Goal: Task Accomplishment & Management: Complete application form

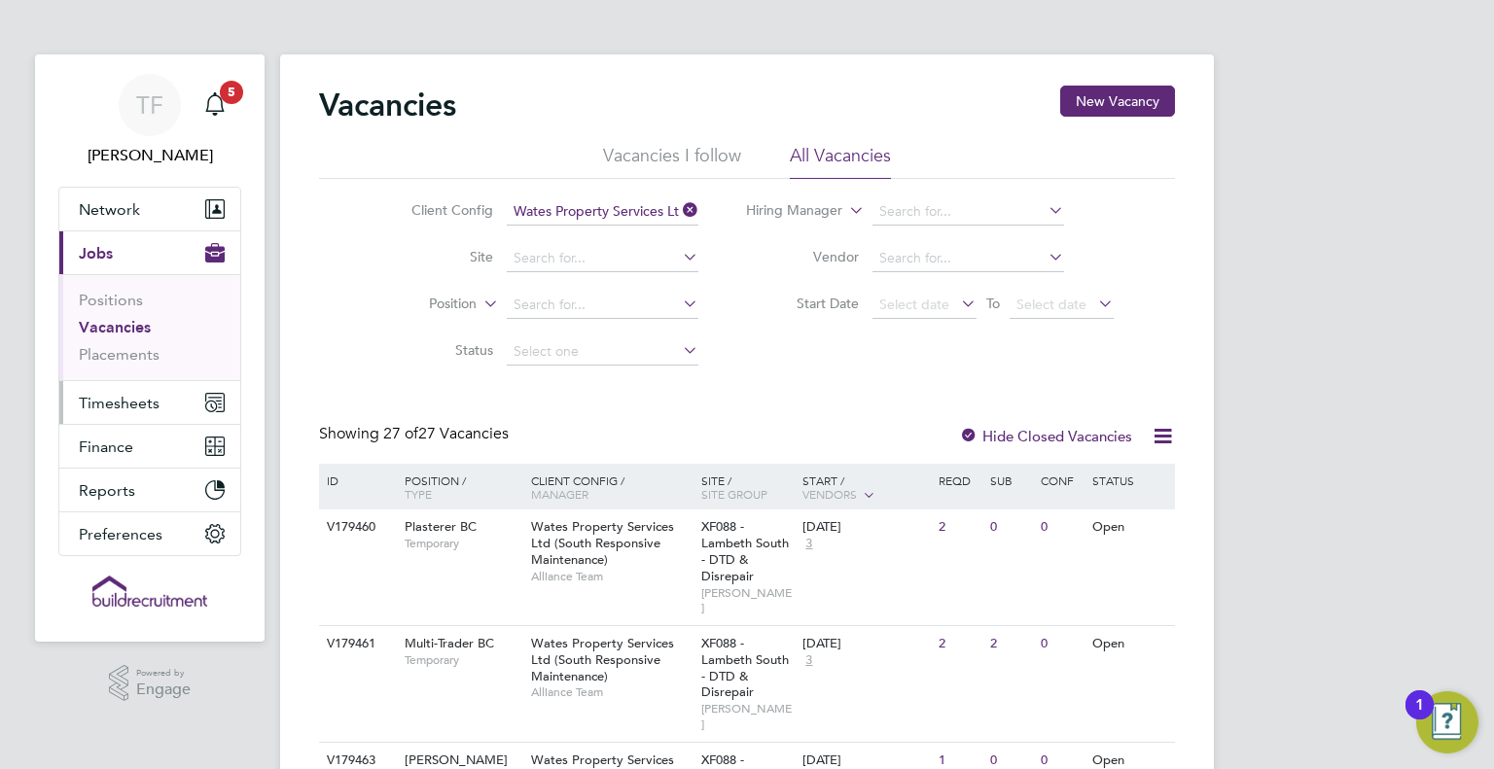
click at [129, 403] on span "Timesheets" at bounding box center [119, 403] width 81 height 18
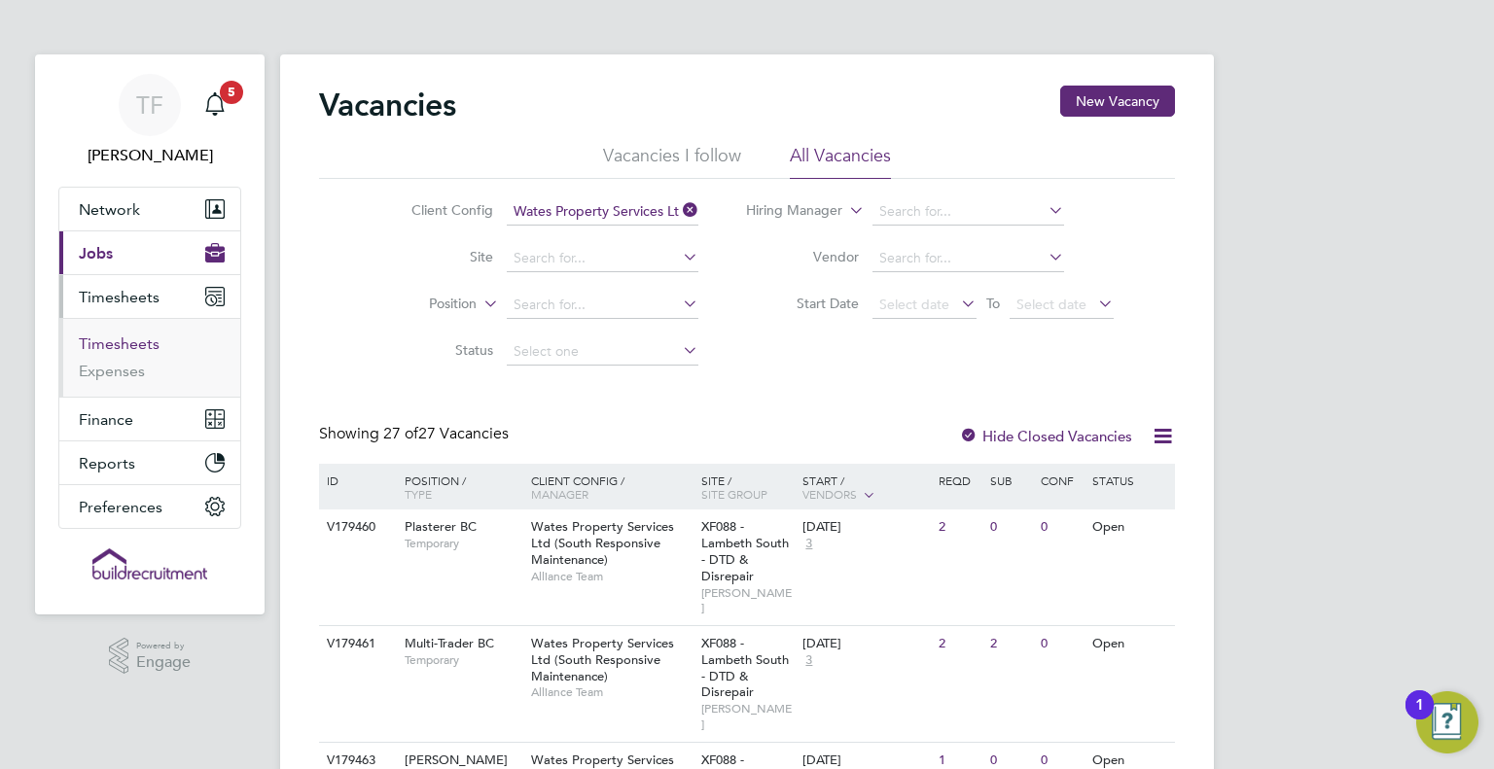
click at [134, 337] on link "Timesheets" at bounding box center [119, 344] width 81 height 18
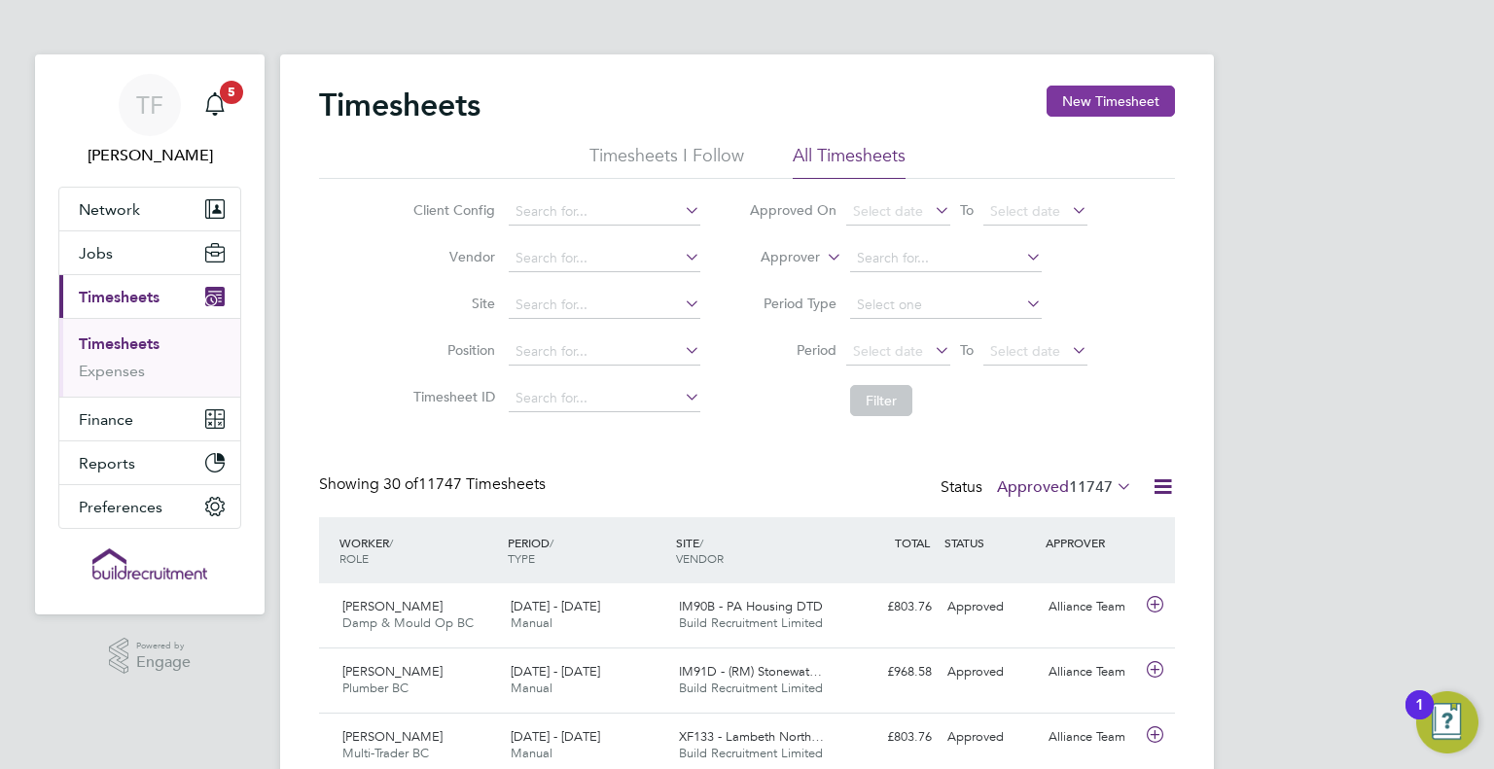
drag, startPoint x: 1120, startPoint y: 110, endPoint x: 1105, endPoint y: 109, distance: 15.6
click at [1109, 110] on button "New Timesheet" at bounding box center [1110, 101] width 128 height 31
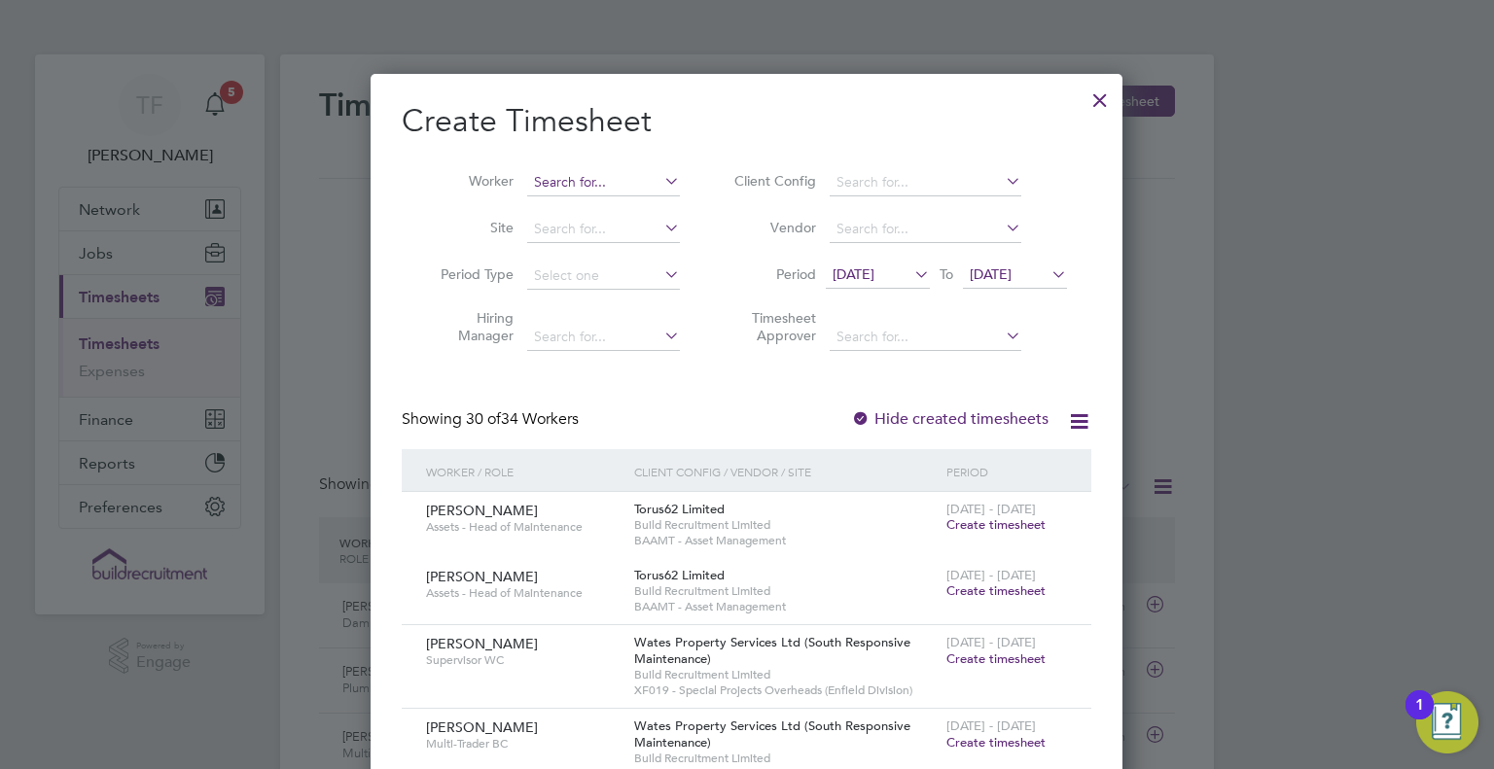
click at [603, 190] on input at bounding box center [603, 182] width 153 height 27
click at [642, 205] on li "[PERSON_NAME] reitas" at bounding box center [604, 208] width 154 height 26
type input "[PERSON_NAME]"
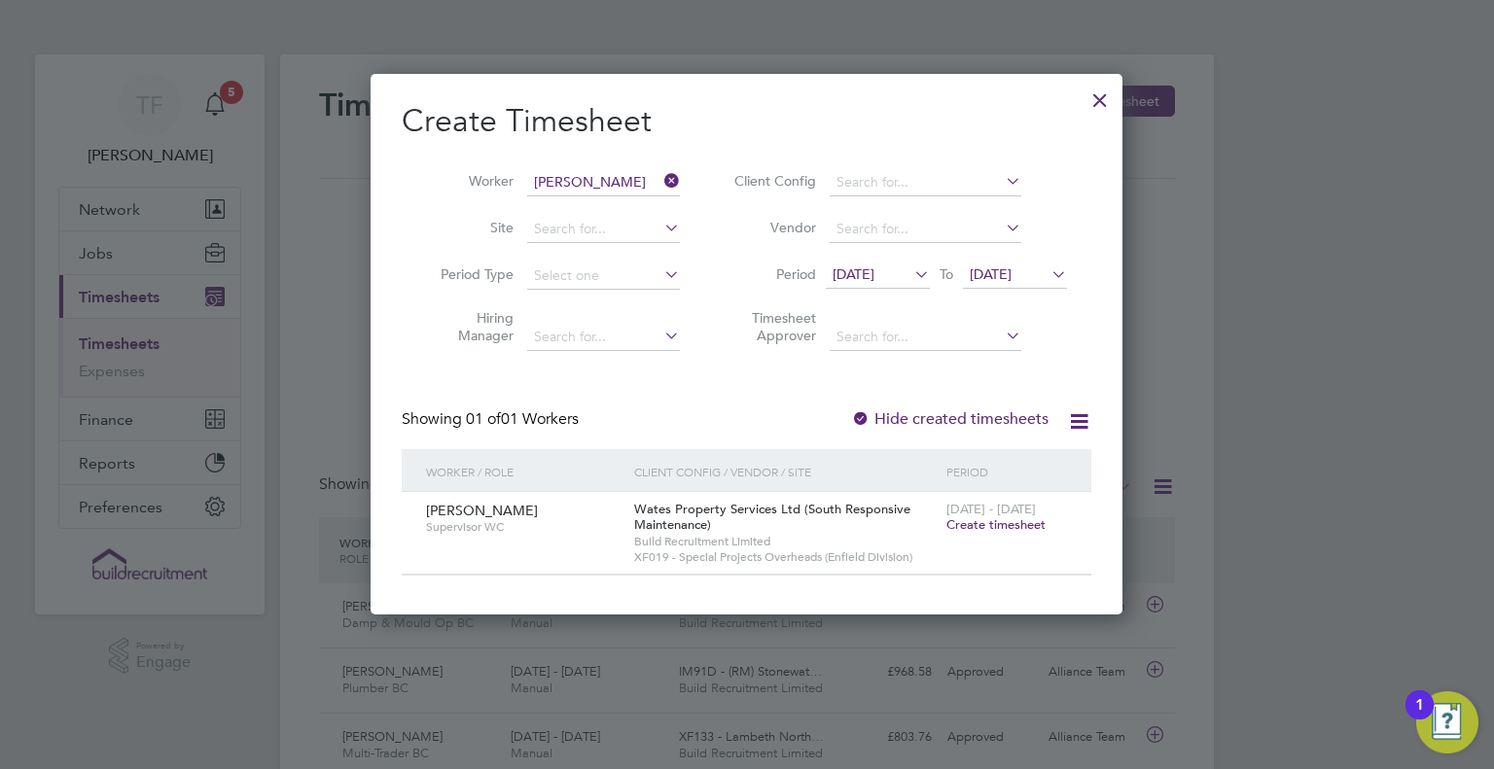
click at [968, 521] on span "Create timesheet" at bounding box center [995, 524] width 99 height 17
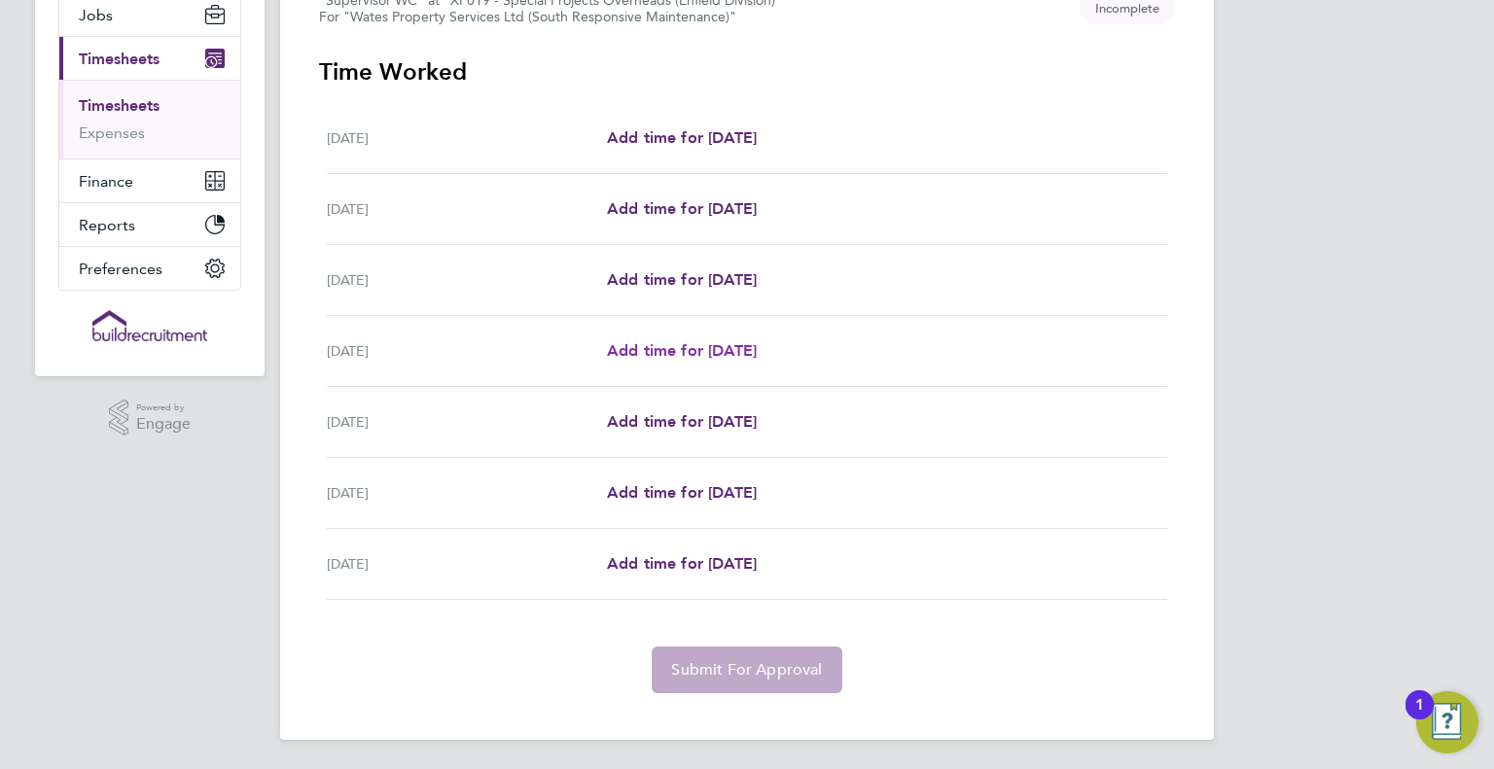
click at [695, 349] on span "Add time for [DATE]" at bounding box center [682, 350] width 150 height 18
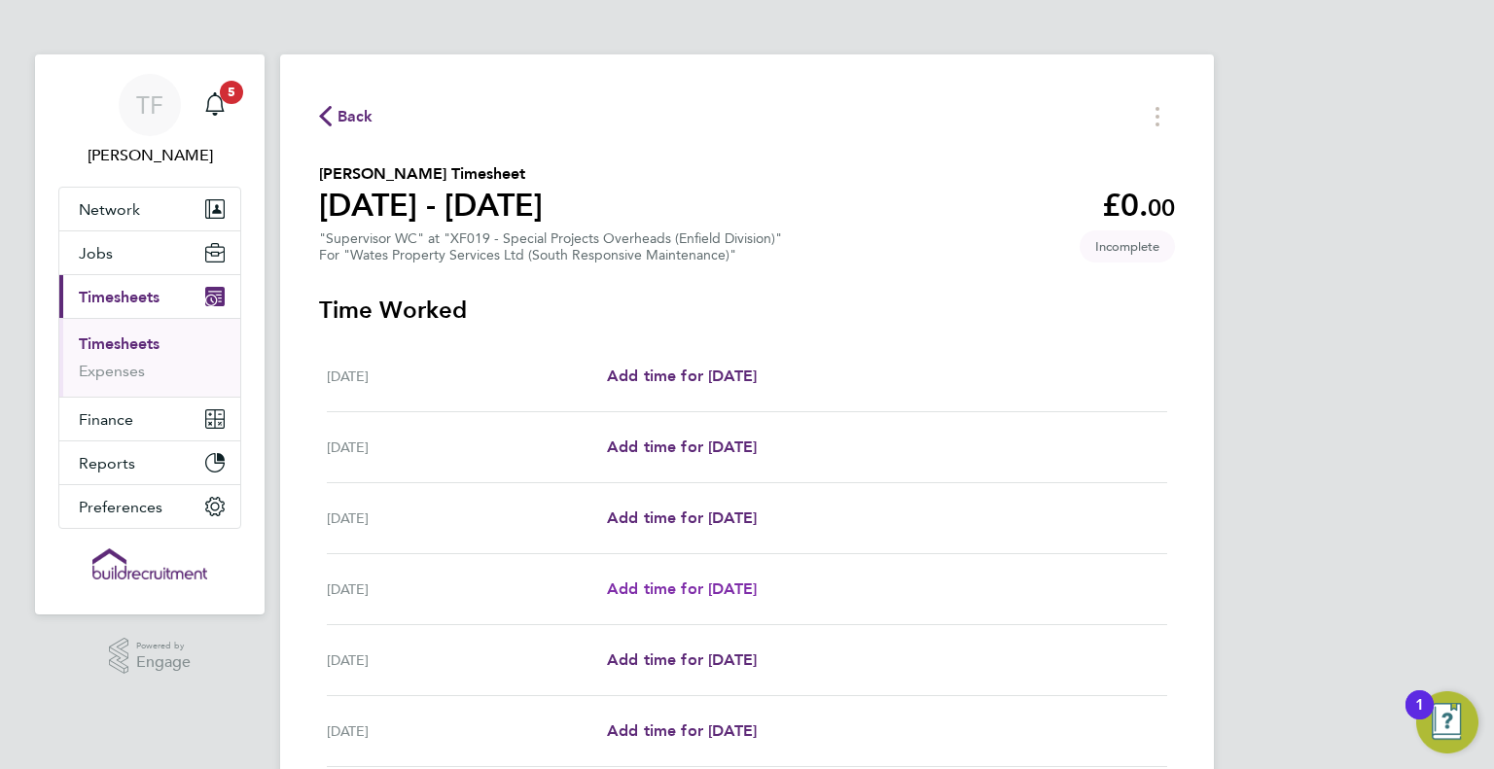
select select "30"
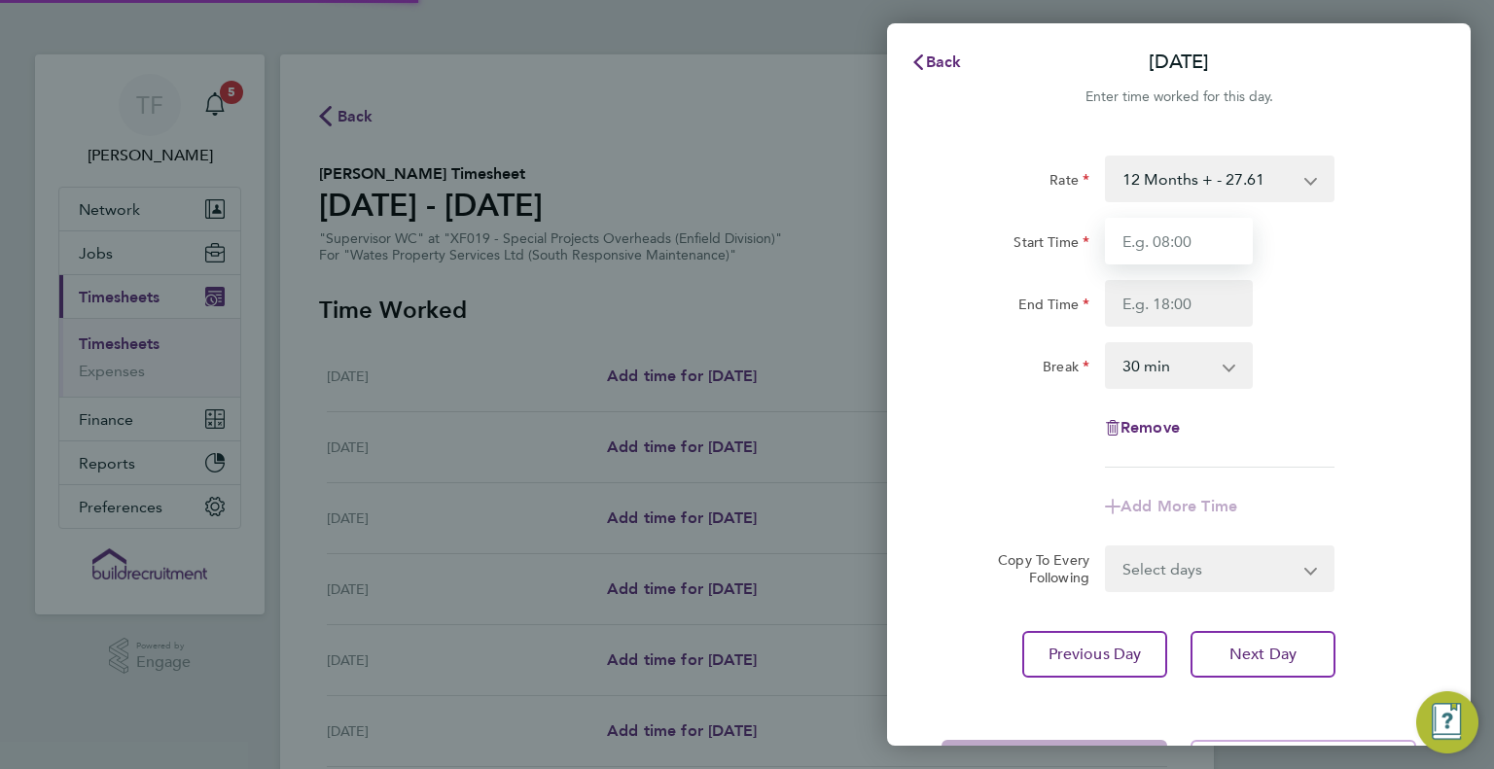
drag, startPoint x: 1154, startPoint y: 240, endPoint x: 1160, endPoint y: 260, distance: 20.3
click at [1152, 238] on input "Start Time" at bounding box center [1179, 241] width 148 height 47
type input "08:00"
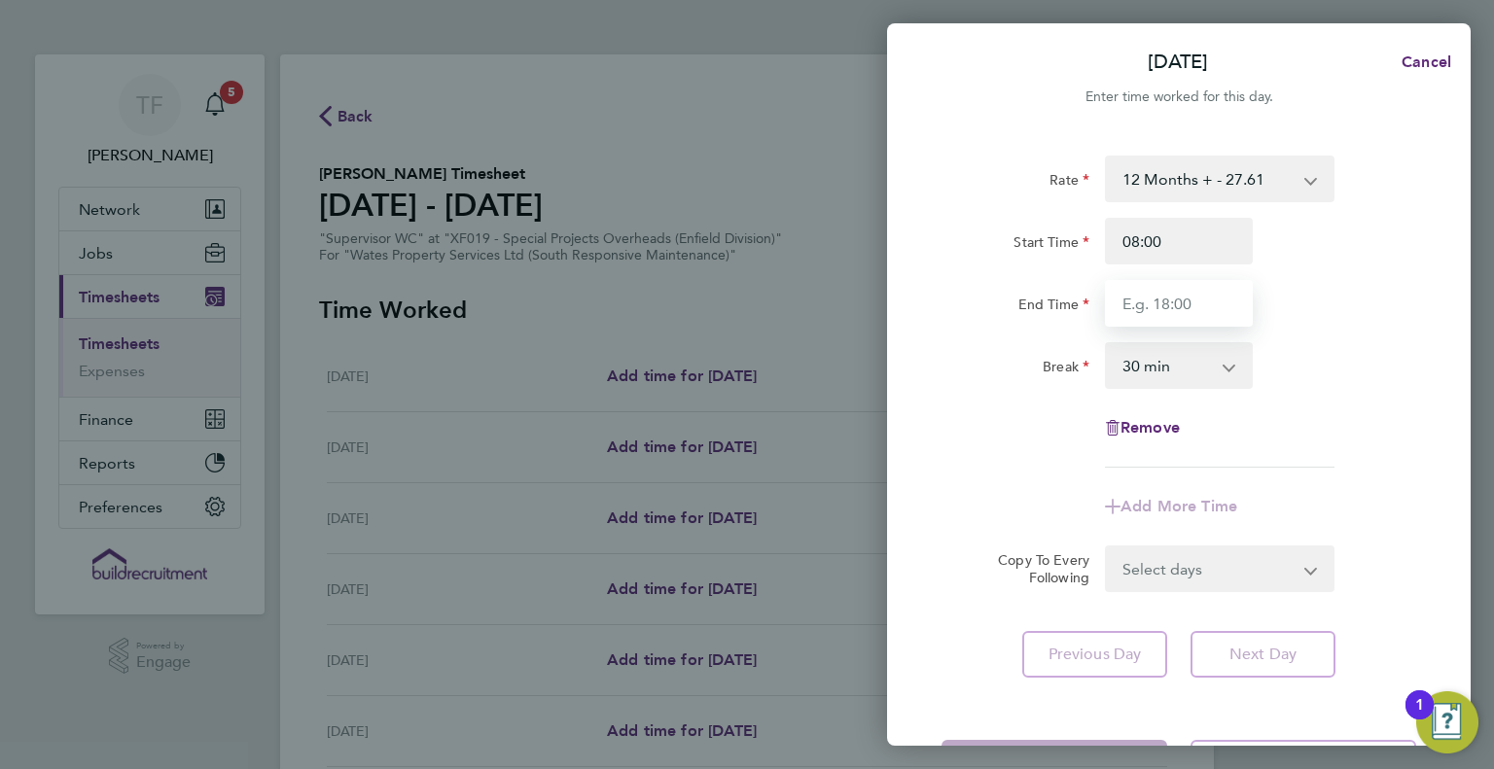
drag, startPoint x: 1172, startPoint y: 303, endPoint x: 1176, endPoint y: 321, distance: 17.9
click at [1172, 303] on input "End Time" at bounding box center [1179, 303] width 148 height 47
type input "17:00"
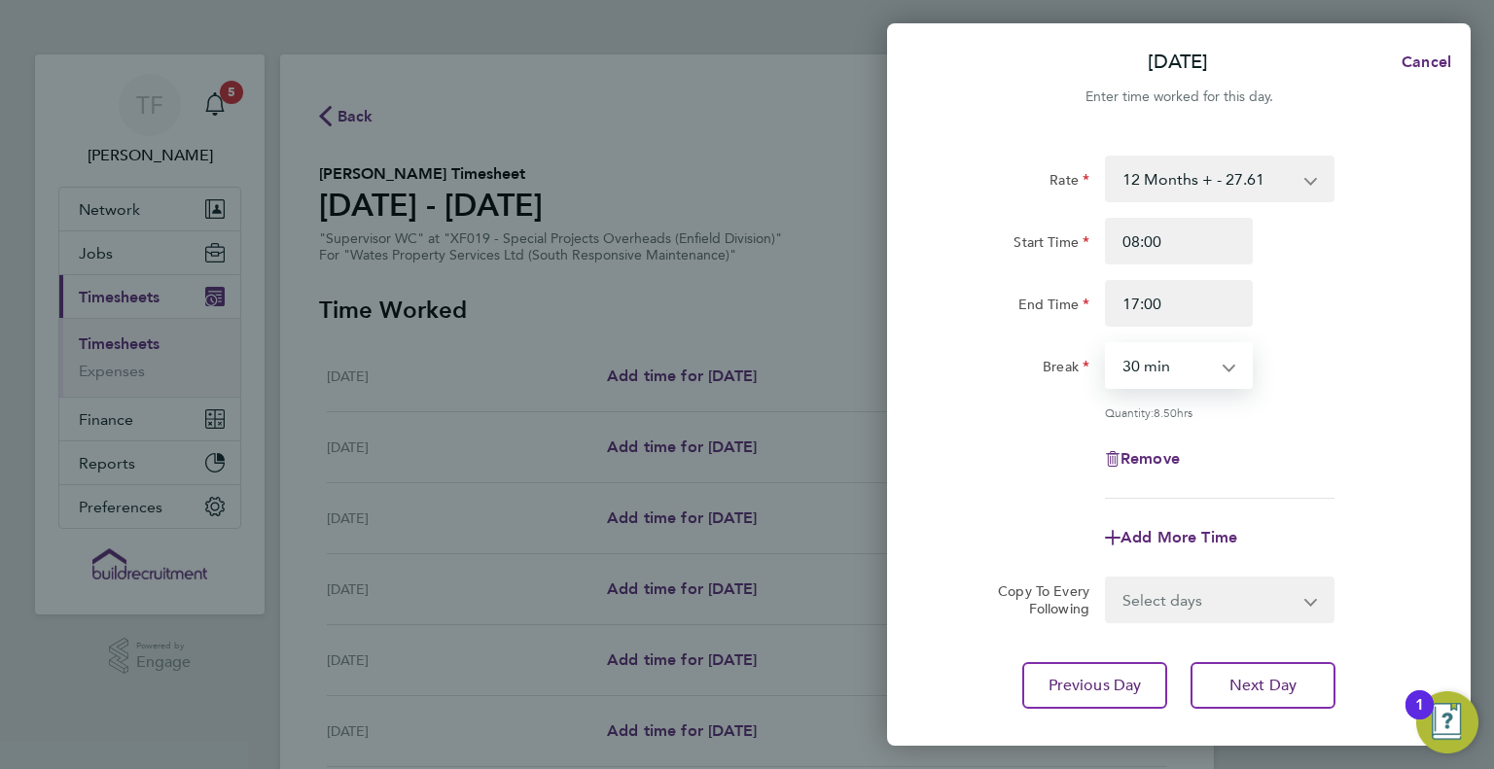
drag, startPoint x: 1154, startPoint y: 370, endPoint x: 1154, endPoint y: 381, distance: 11.7
click at [1154, 370] on select "0 min 15 min 30 min 45 min 60 min 75 min 90 min" at bounding box center [1167, 365] width 121 height 43
select select "60"
click at [1107, 344] on select "0 min 15 min 30 min 45 min 60 min 75 min 90 min" at bounding box center [1167, 365] width 121 height 43
click at [1287, 491] on div "Rate 12 Months + - 27.61 Start Time 08:00 End Time 17:00 Break 0 min 15 min 30 …" at bounding box center [1178, 327] width 475 height 343
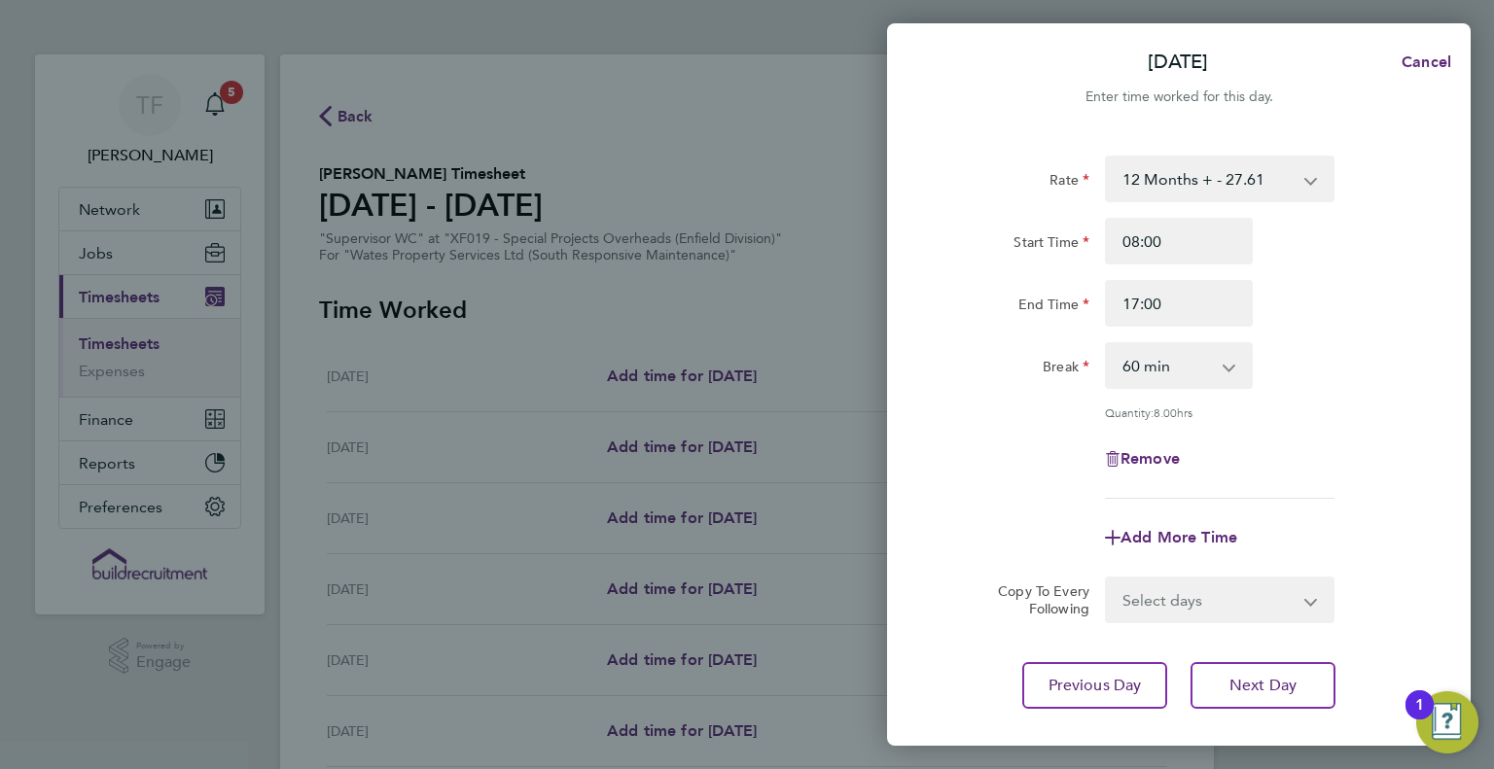
click at [1189, 600] on select "Select days Day [DATE] [DATE] [DATE]" at bounding box center [1209, 600] width 204 height 43
select select "DAY"
click at [1107, 579] on select "Select days Day [DATE] [DATE] [DATE]" at bounding box center [1209, 600] width 204 height 43
select select "[DATE]"
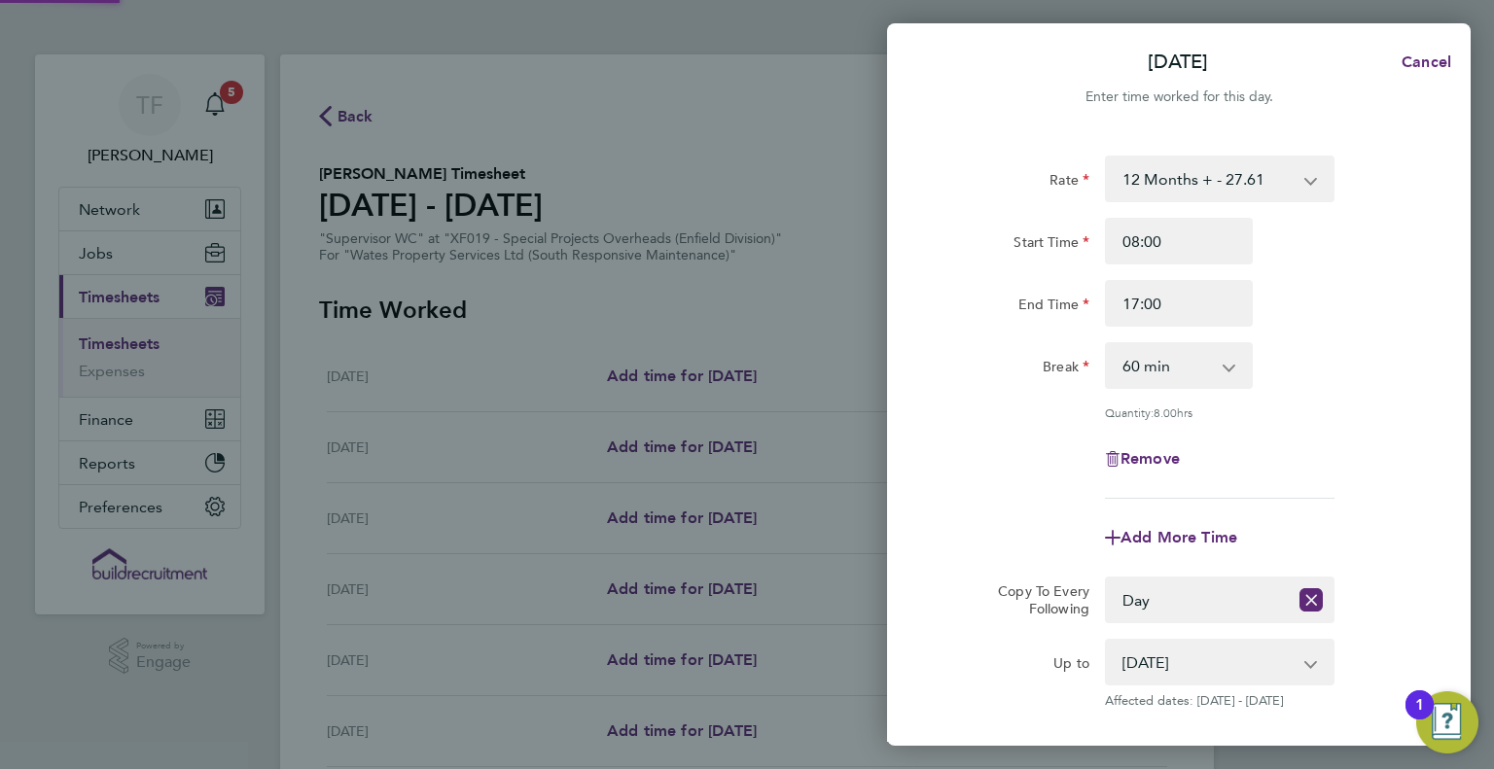
click at [1270, 537] on div "Add More Time" at bounding box center [1179, 537] width 490 height 47
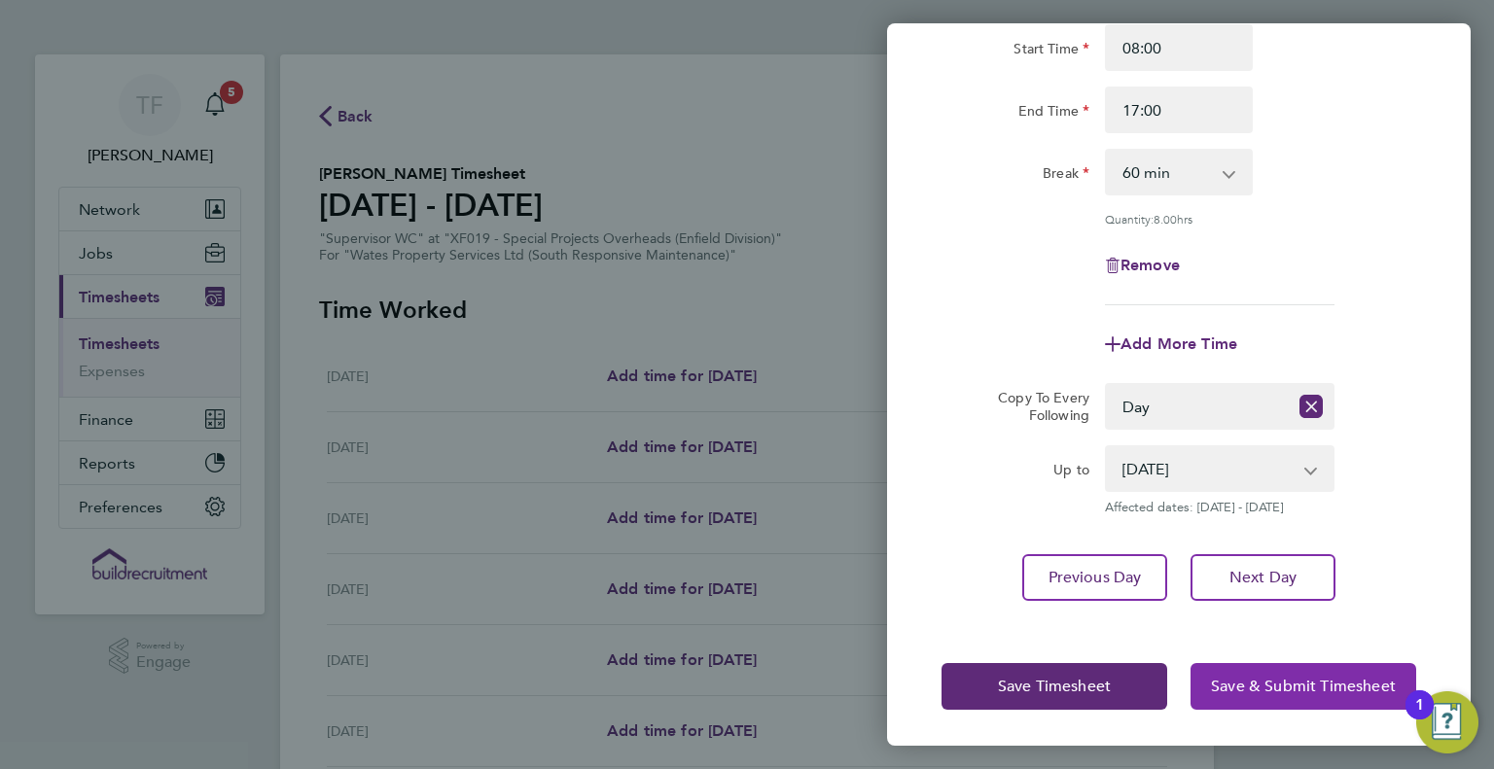
click at [1282, 678] on span "Save & Submit Timesheet" at bounding box center [1303, 686] width 185 height 19
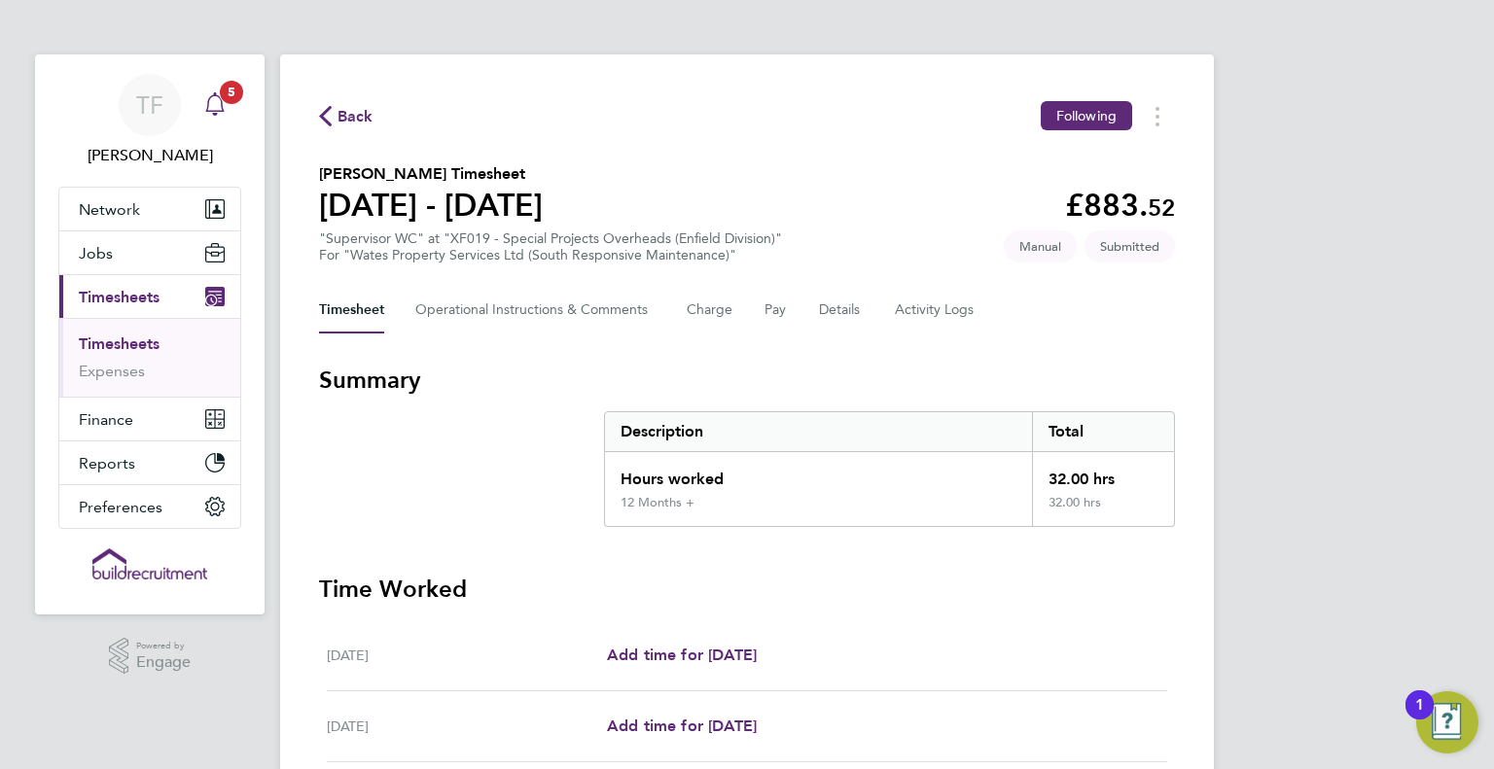
click at [218, 105] on icon "Main navigation" at bounding box center [214, 103] width 23 height 23
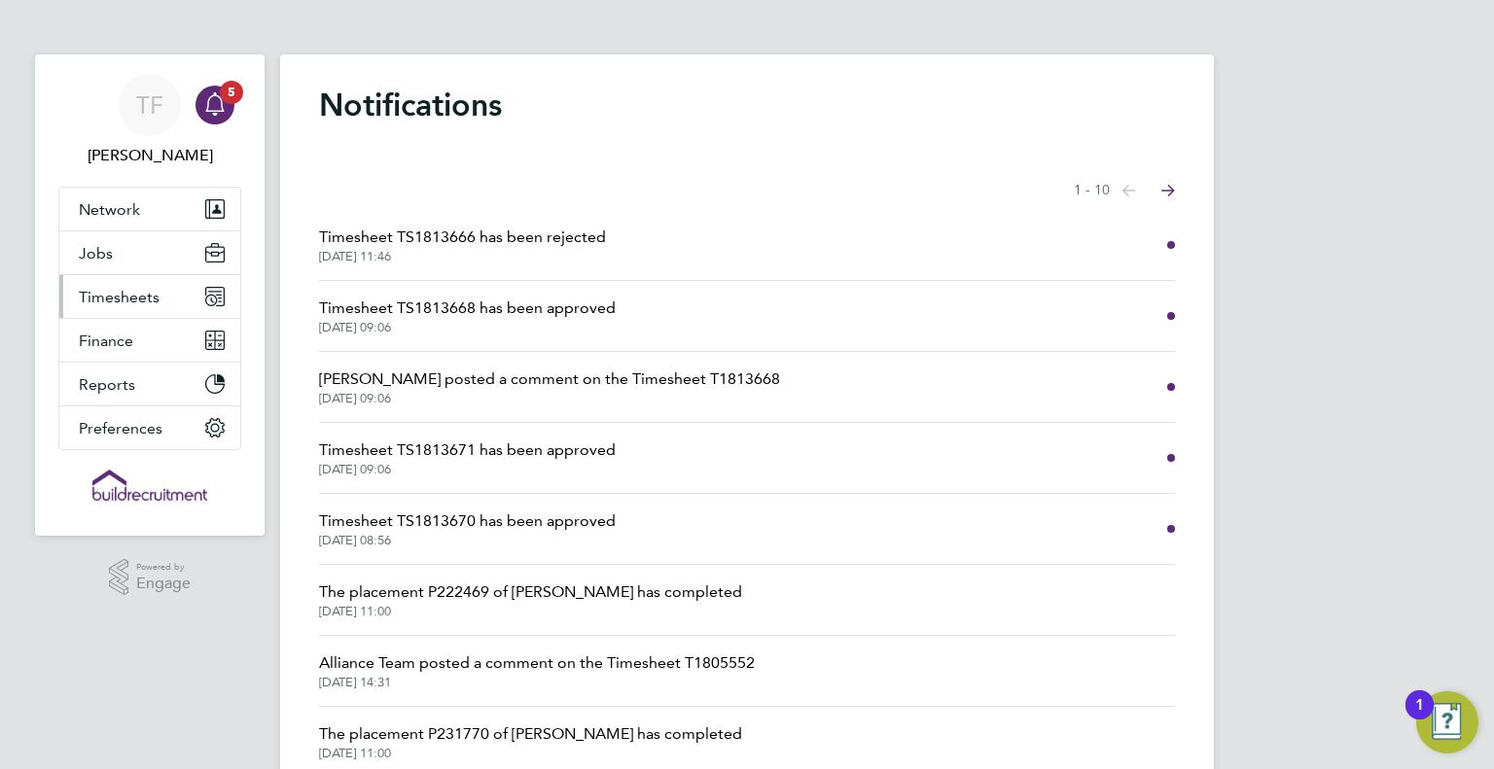
click at [125, 296] on span "Timesheets" at bounding box center [119, 297] width 81 height 18
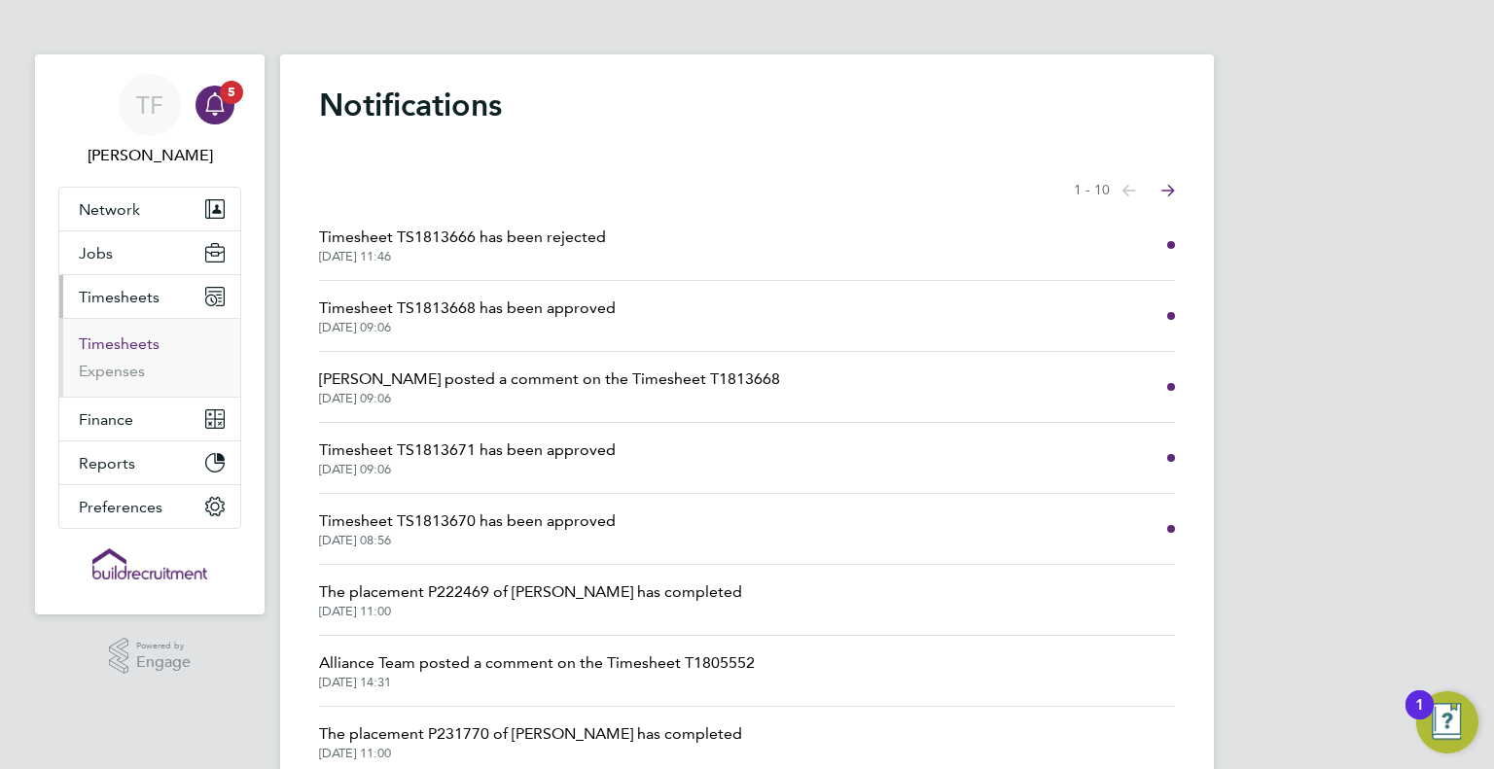
click at [117, 341] on link "Timesheets" at bounding box center [119, 344] width 81 height 18
